Goal: Book appointment/travel/reservation

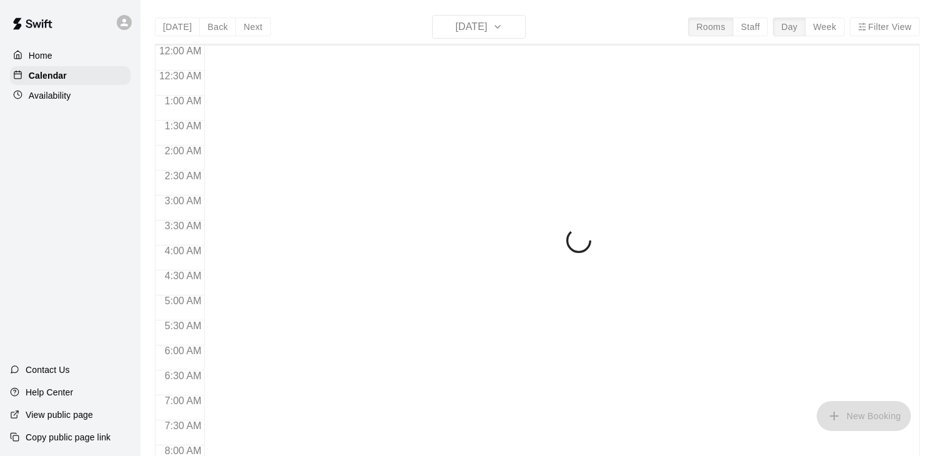
scroll to position [775, 0]
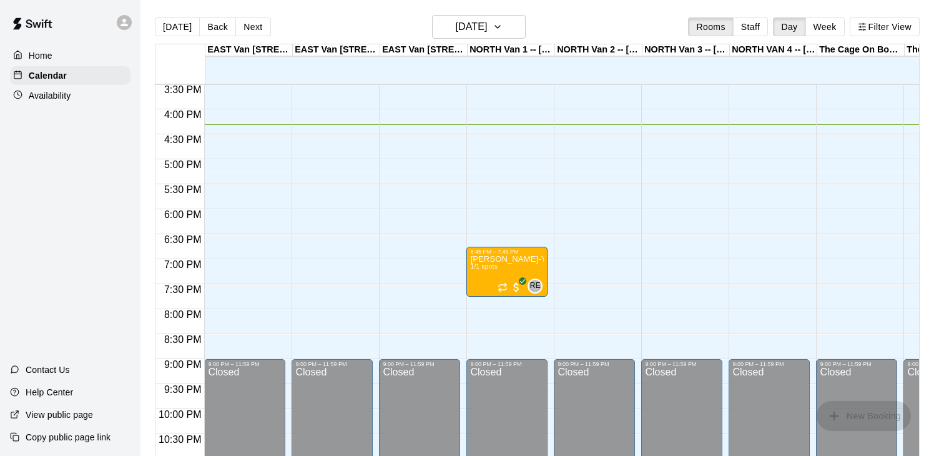
click at [505, 39] on div "[DATE] Back [DATE][DATE] Rooms Staff Day Week Filter View" at bounding box center [537, 29] width 765 height 29
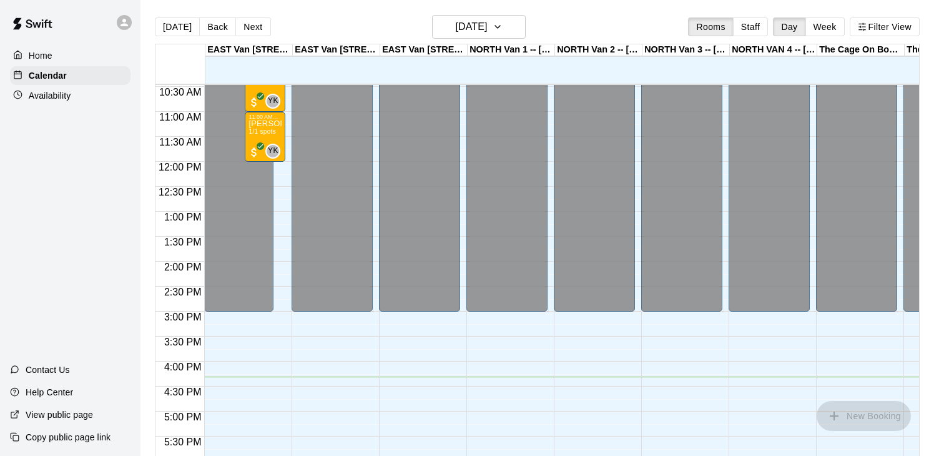
scroll to position [432, 0]
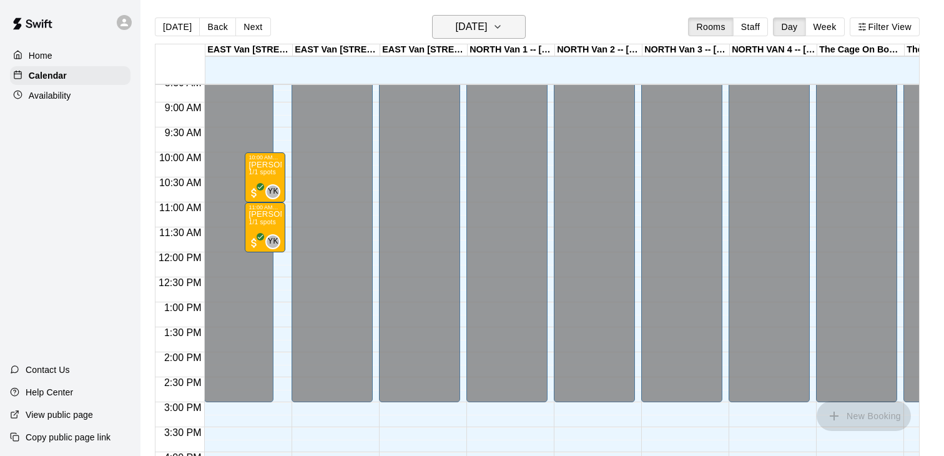
click at [487, 20] on h6 "[DATE]" at bounding box center [471, 26] width 32 height 17
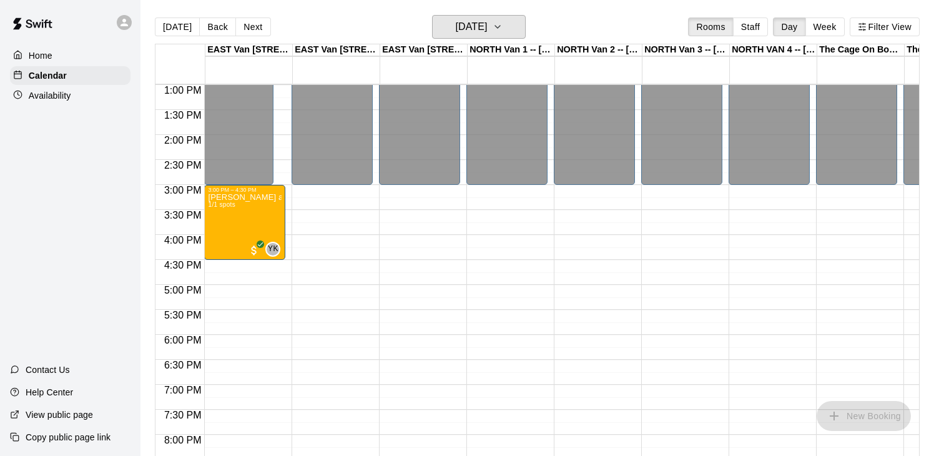
scroll to position [704, 0]
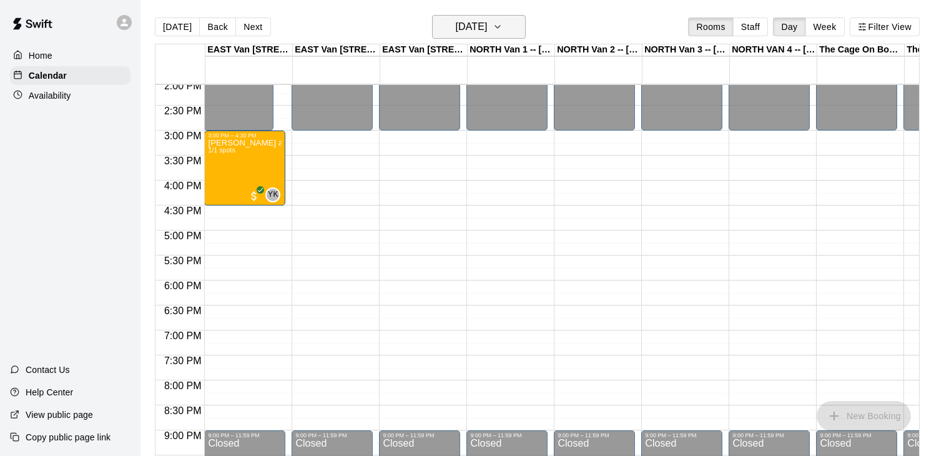
click at [475, 28] on h6 "[DATE]" at bounding box center [471, 26] width 32 height 17
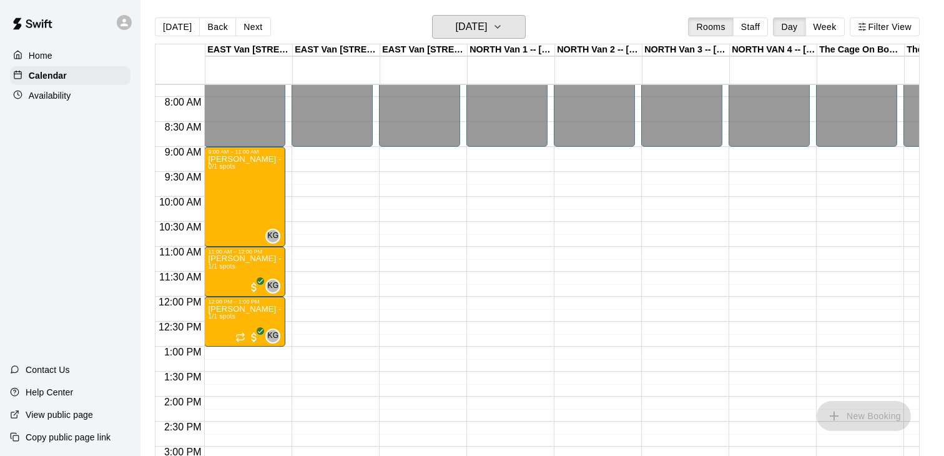
scroll to position [402, 0]
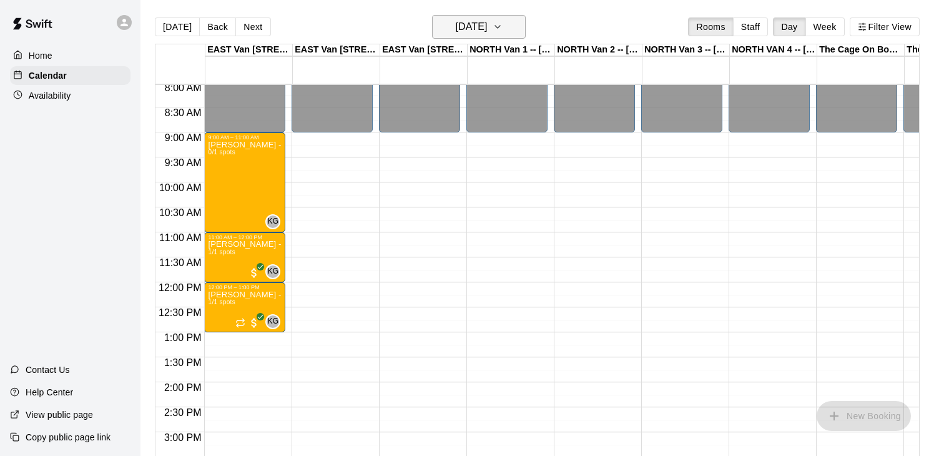
click at [467, 31] on h6 "[DATE]" at bounding box center [471, 26] width 32 height 17
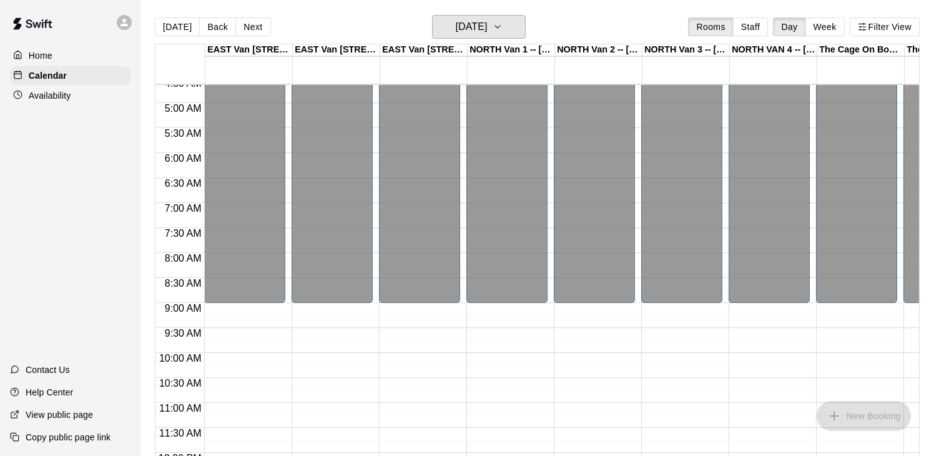
scroll to position [191, 0]
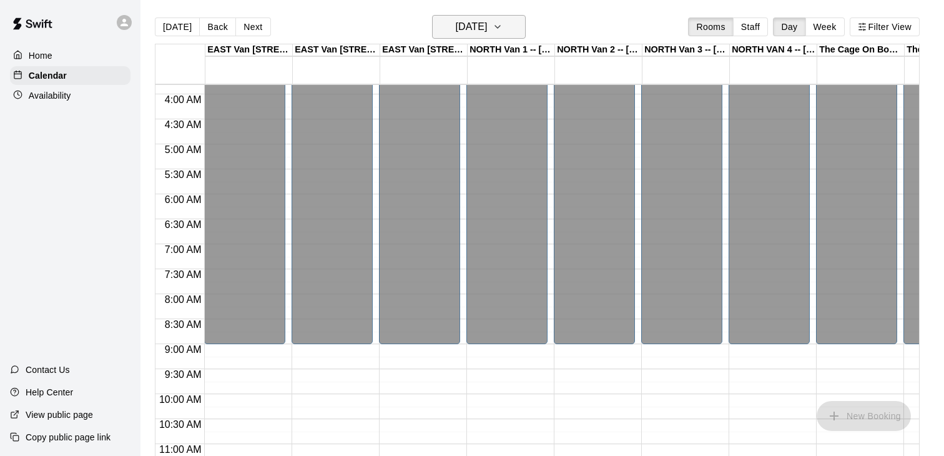
click at [487, 34] on h6 "[DATE]" at bounding box center [471, 26] width 32 height 17
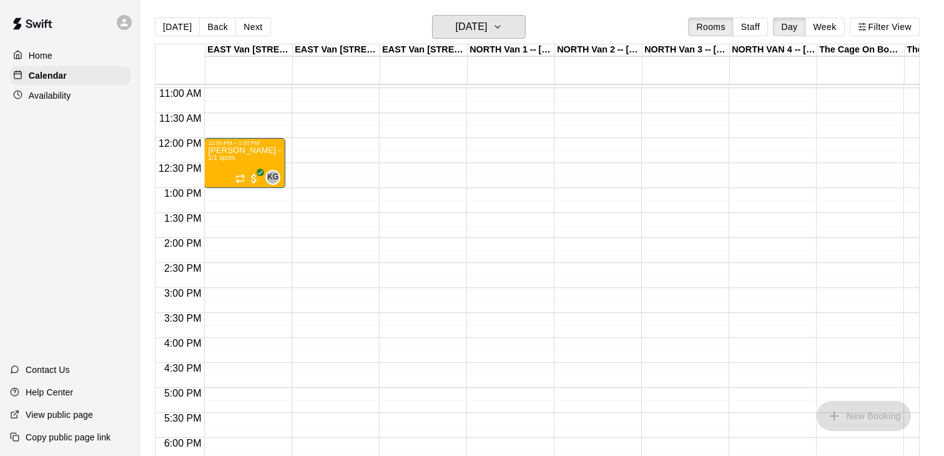
scroll to position [542, 0]
